Goal: Task Accomplishment & Management: Complete application form

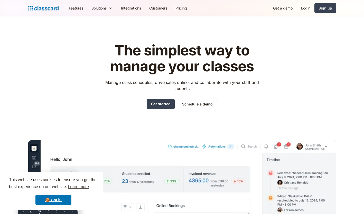
click at [306, 9] on link "Login" at bounding box center [305, 8] width 17 height 12
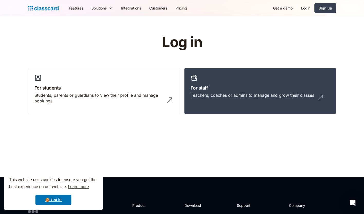
click at [306, 8] on link "Login" at bounding box center [305, 8] width 17 height 12
click at [271, 88] on h3 "For staff" at bounding box center [260, 88] width 139 height 7
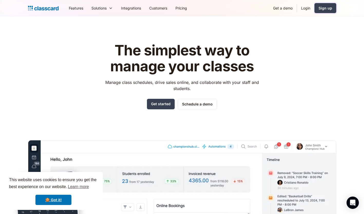
click at [331, 10] on div "Sign up" at bounding box center [326, 7] width 14 height 5
